Goal: Download file/media

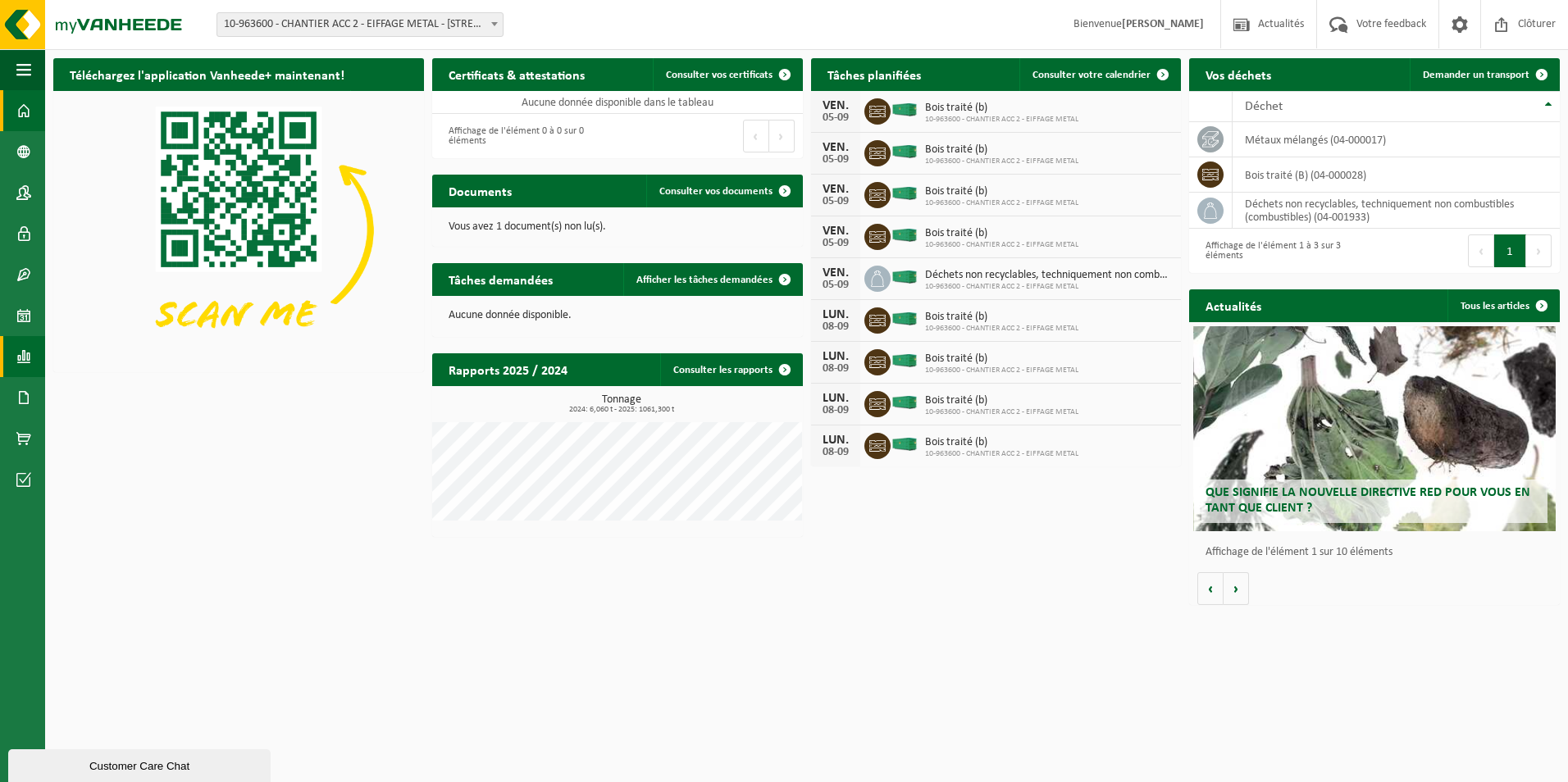
click at [36, 363] on link "Rapports" at bounding box center [22, 357] width 45 height 41
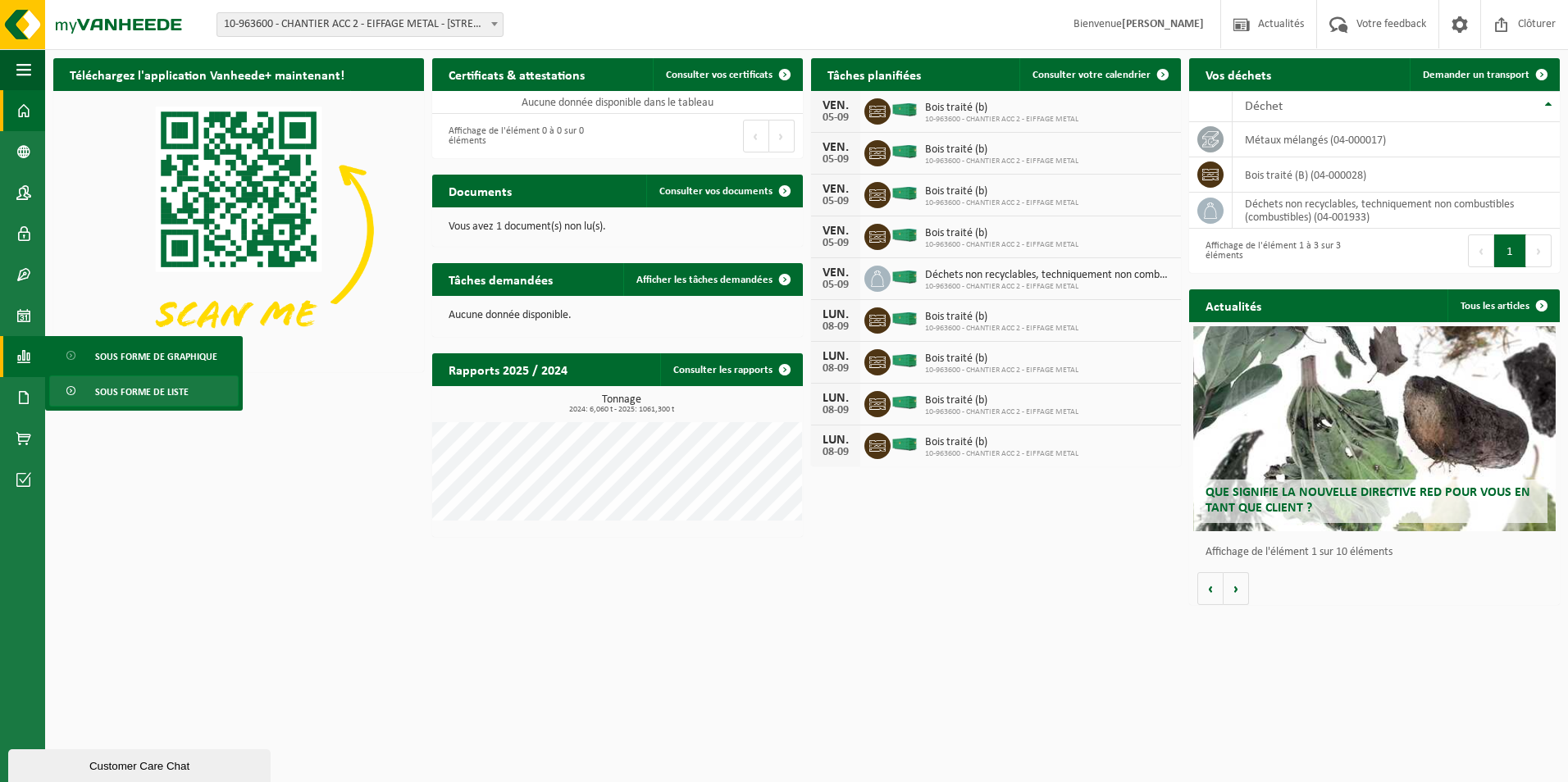
click at [165, 398] on span "Sous forme de liste" at bounding box center [142, 391] width 93 height 31
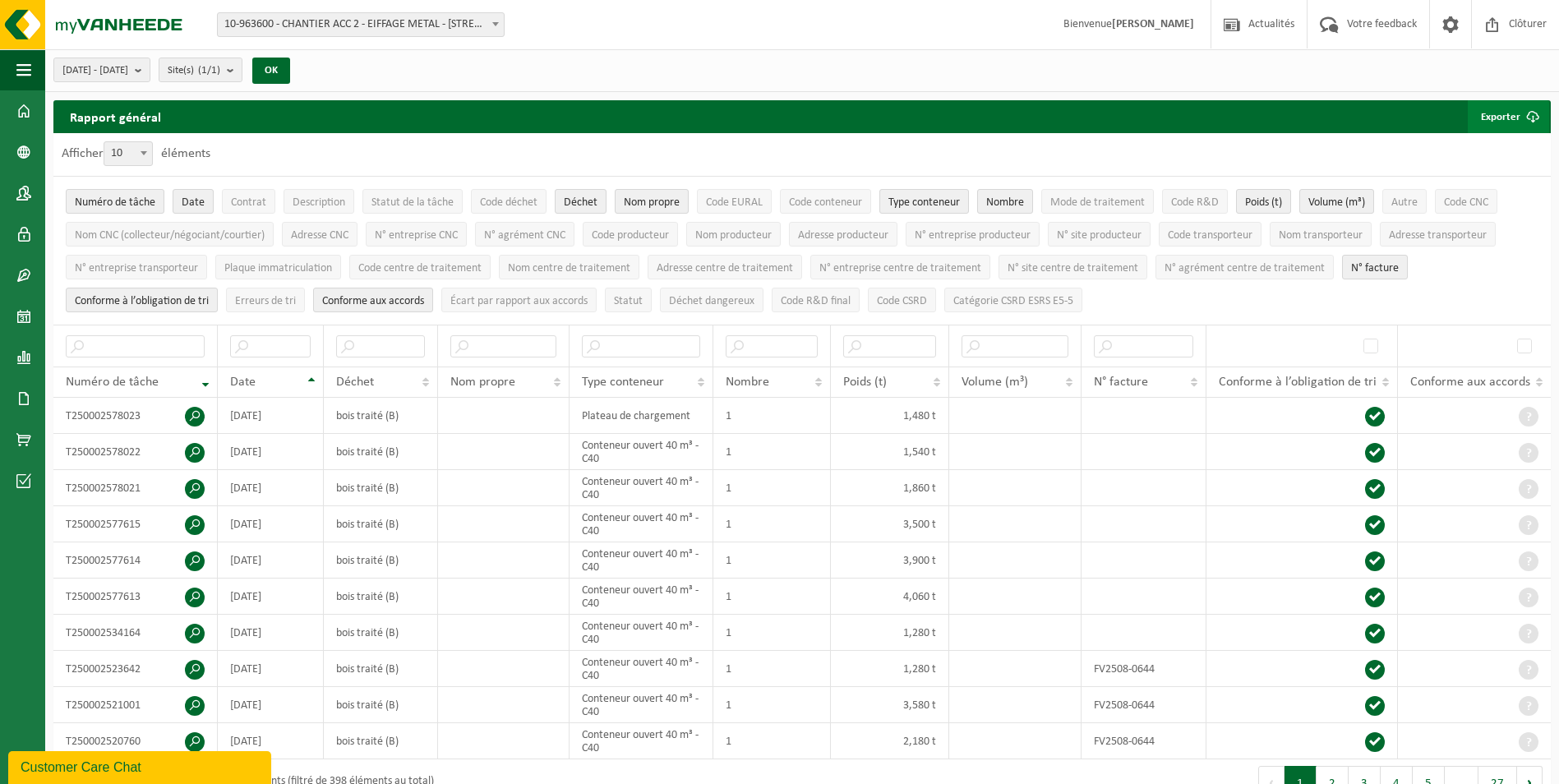
click at [1512, 116] on button "Exporter" at bounding box center [1509, 116] width 82 height 33
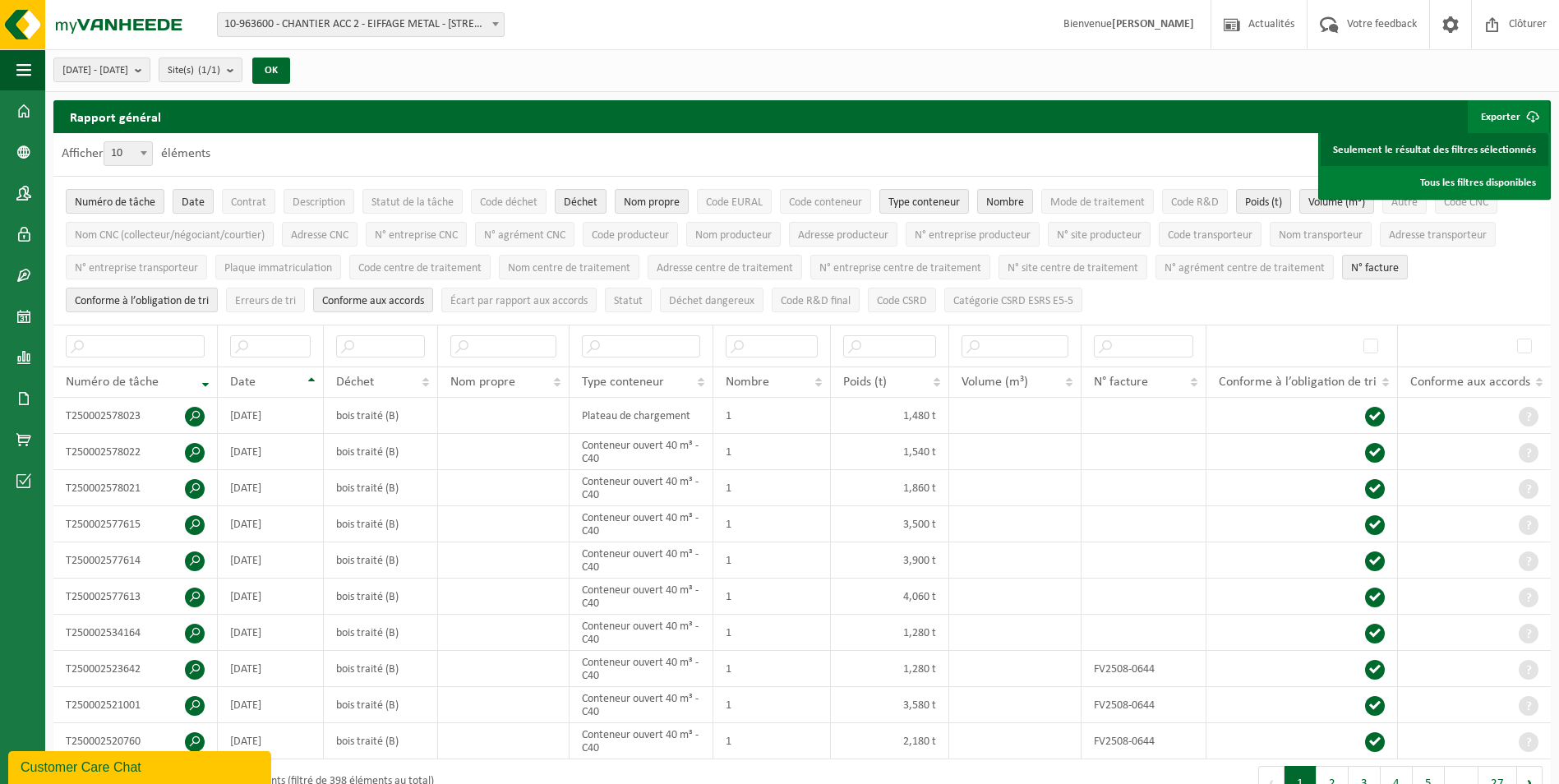
click at [1454, 152] on link "Seulement le résultat des filtres sélectionnés" at bounding box center [1435, 149] width 228 height 33
